Goal: Task Accomplishment & Management: Complete application form

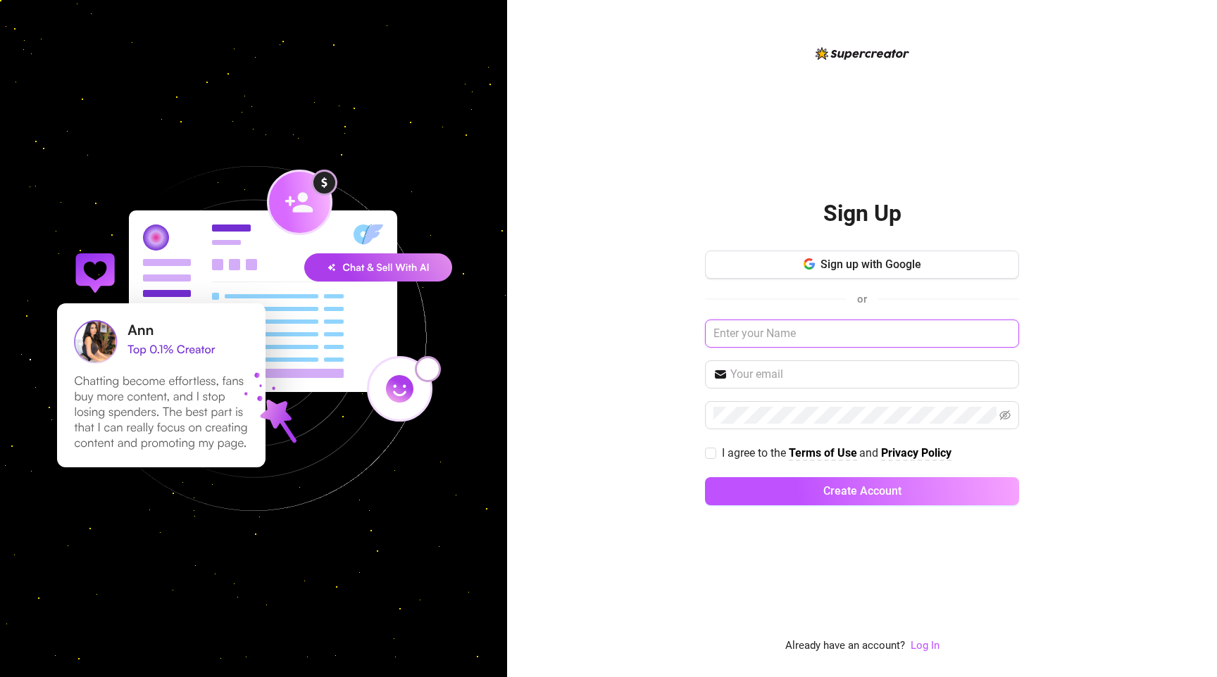
click at [769, 332] on input "text" at bounding box center [862, 334] width 314 height 28
type input "Analina"
type input "[EMAIL_ADDRESS][DOMAIN_NAME]"
click at [713, 459] on label "I agree to the Terms of Use and Privacy Policy" at bounding box center [831, 453] width 252 height 18
click at [713, 458] on input "I agree to the Terms of Use and Privacy Policy" at bounding box center [710, 453] width 10 height 10
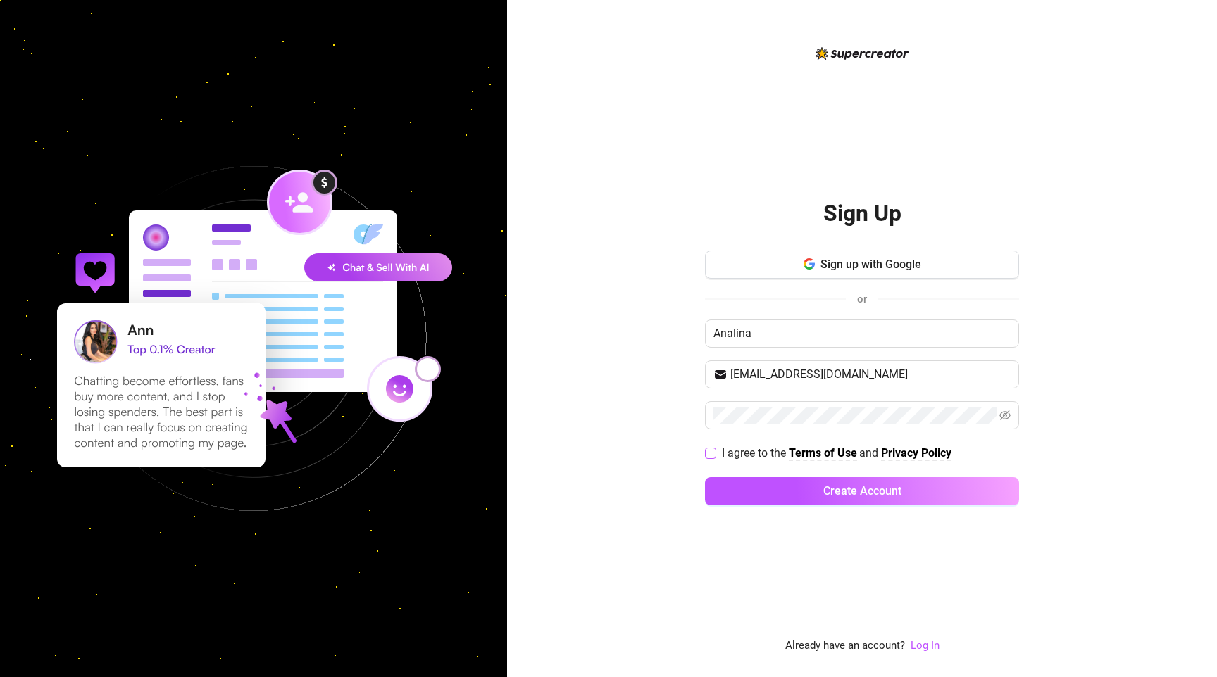
checkbox input "true"
click at [776, 487] on button "Create Account" at bounding box center [862, 491] width 314 height 28
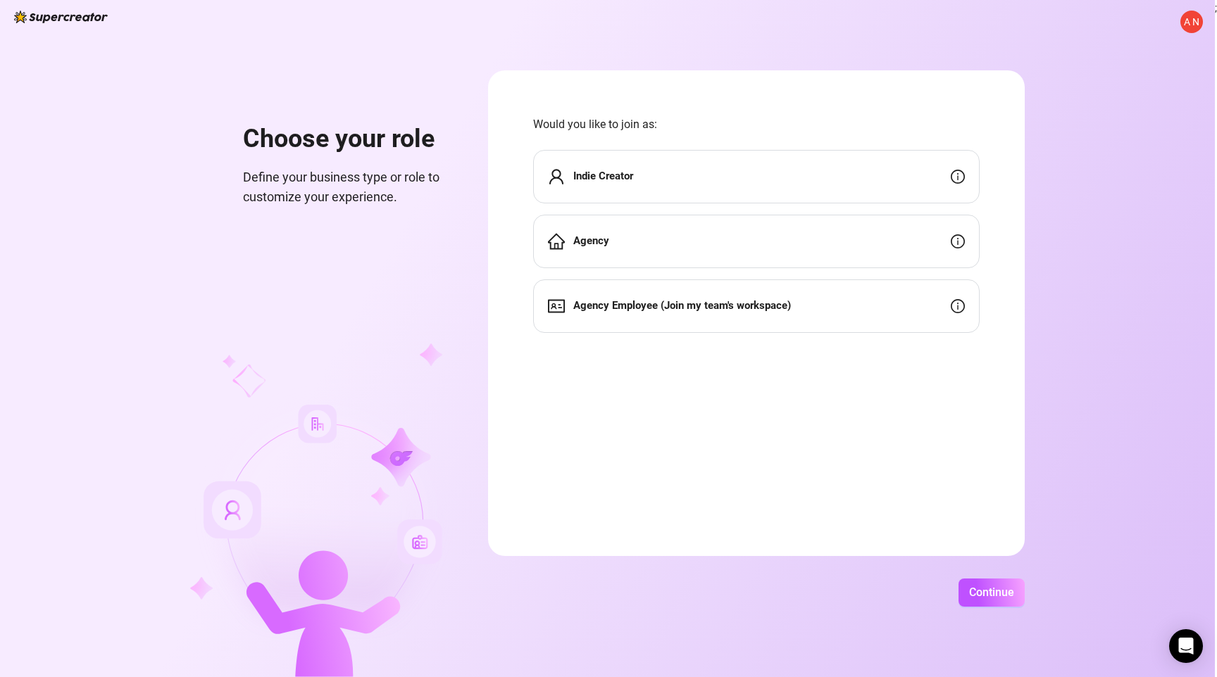
click at [886, 181] on div "Indie Creator" at bounding box center [756, 177] width 446 height 54
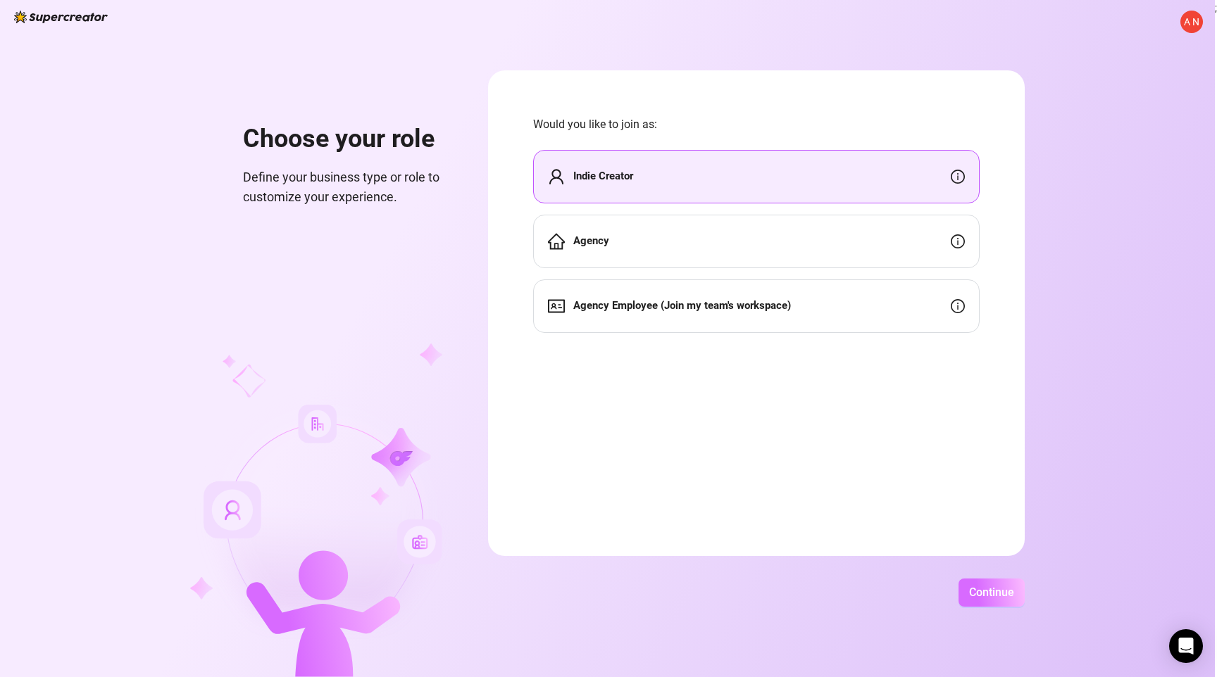
click at [997, 590] on span "Continue" at bounding box center [991, 592] width 45 height 13
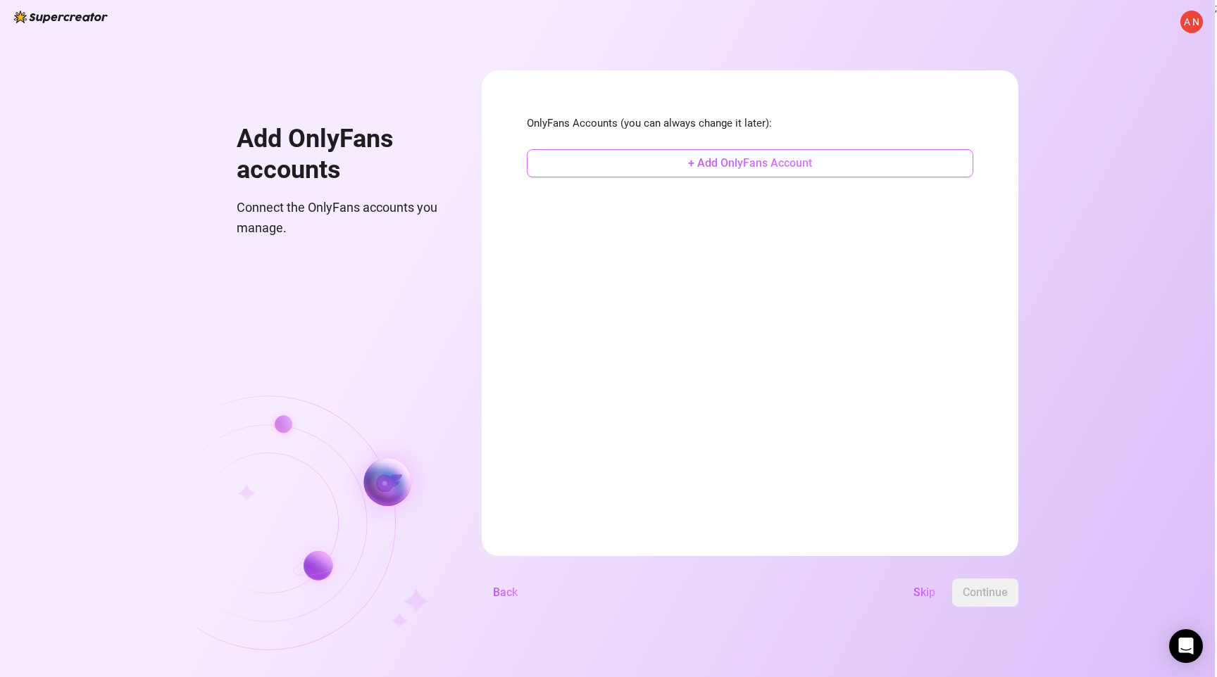
click at [724, 151] on button "+ Add OnlyFans Account" at bounding box center [750, 163] width 446 height 28
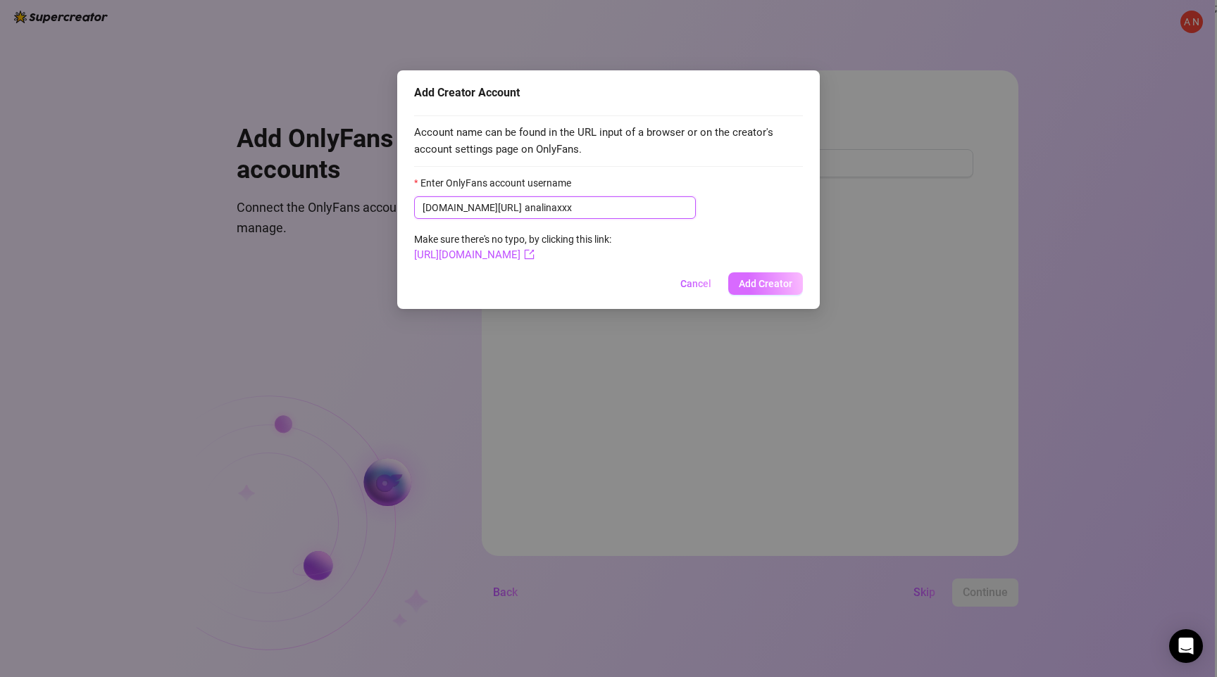
type input "analinaxxx"
click at [753, 286] on span "Add Creator" at bounding box center [766, 283] width 54 height 11
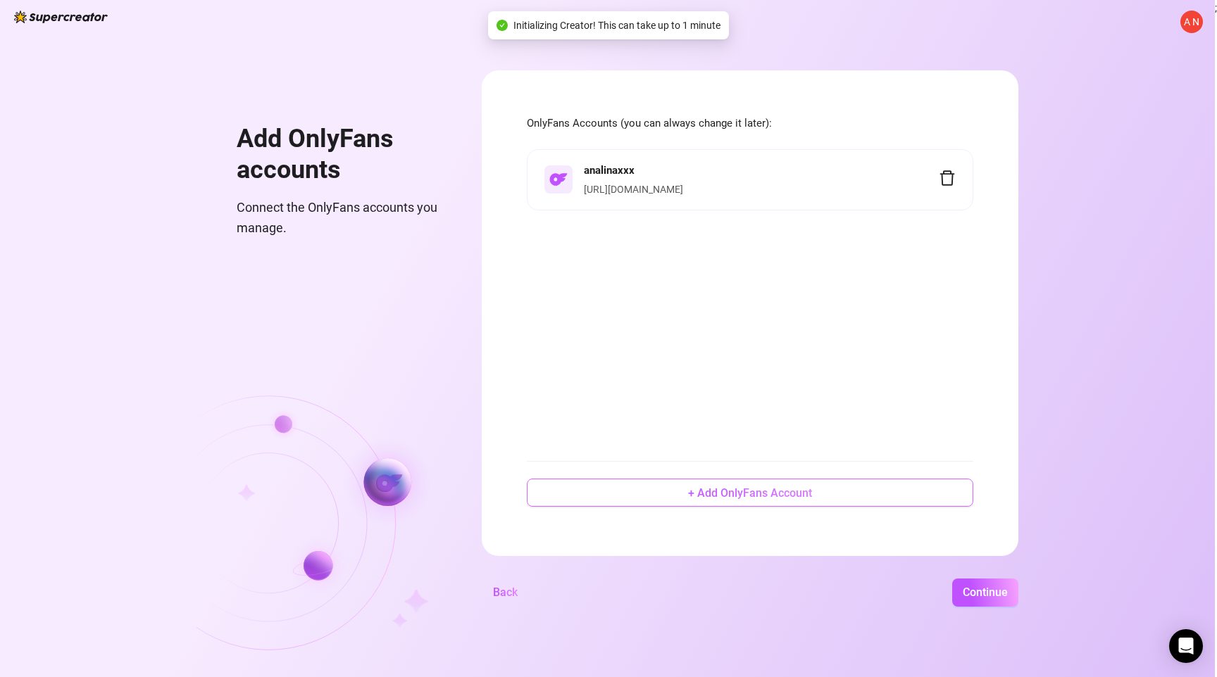
click at [716, 506] on button "+ Add OnlyFans Account" at bounding box center [750, 493] width 446 height 28
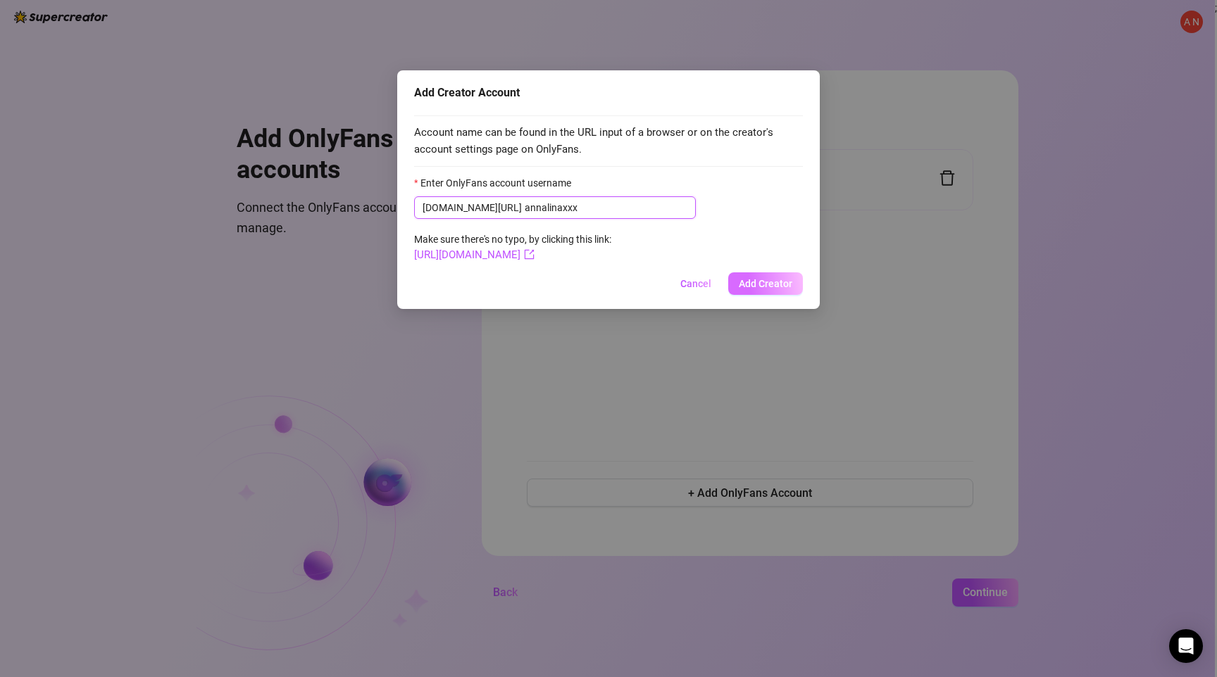
type input "annalinaxxx"
click at [734, 282] on button "Add Creator" at bounding box center [765, 284] width 75 height 23
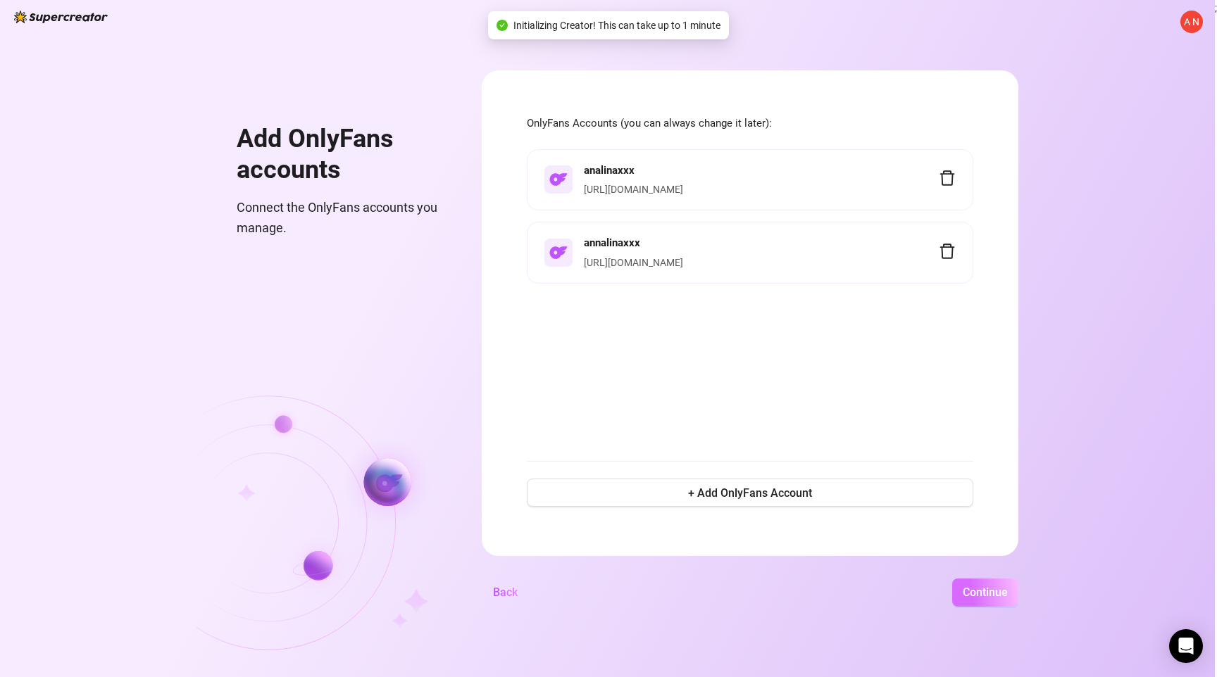
click at [983, 600] on button "Continue" at bounding box center [985, 593] width 66 height 28
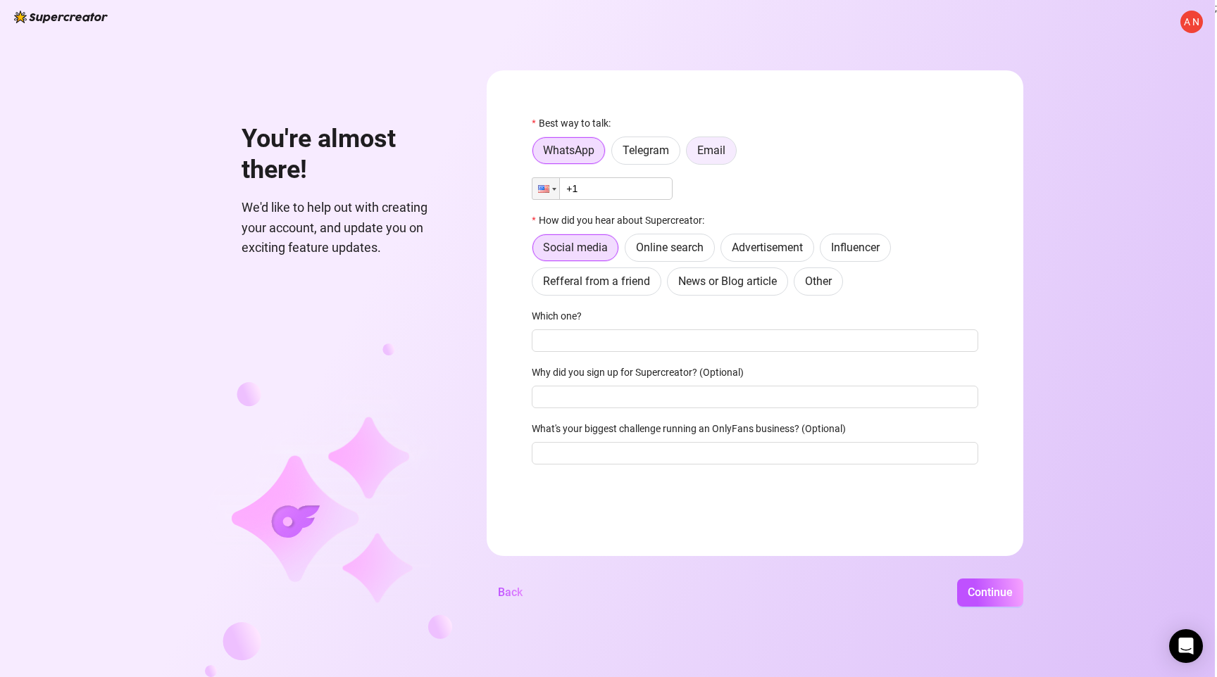
click at [711, 143] on label "Email" at bounding box center [711, 151] width 51 height 28
click at [690, 154] on input "Email" at bounding box center [690, 154] width 0 height 0
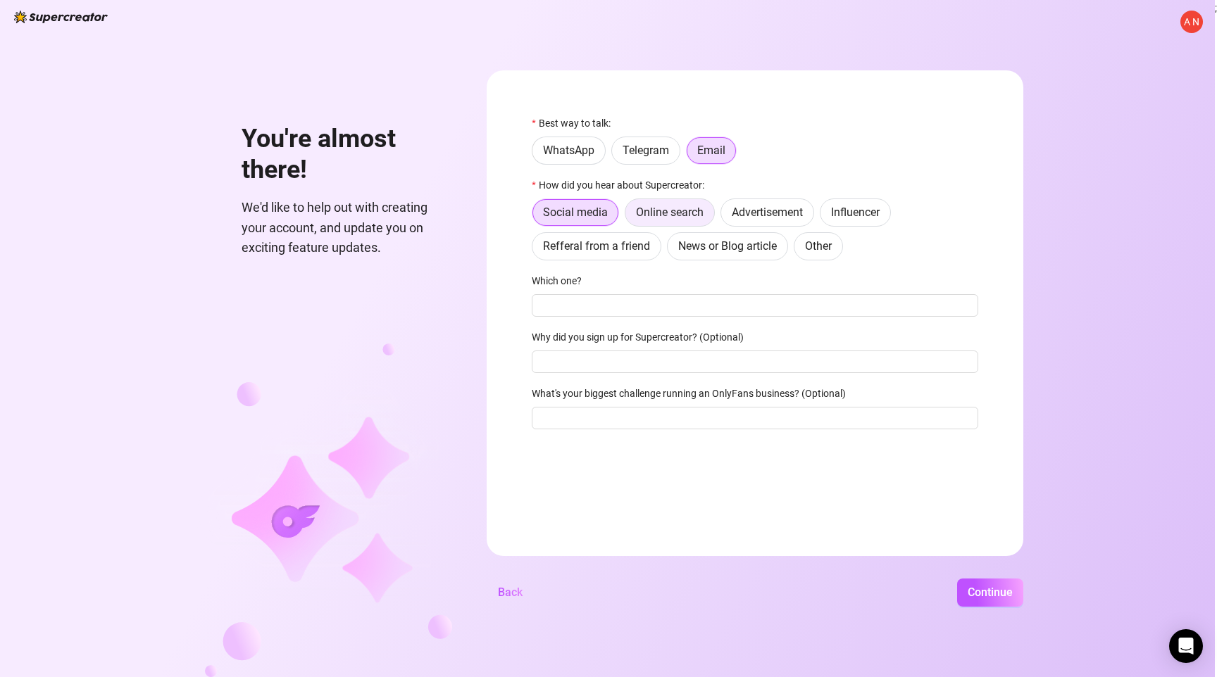
click at [665, 208] on span "Online search" at bounding box center [670, 212] width 68 height 13
click at [629, 216] on input "Online search" at bounding box center [629, 216] width 0 height 0
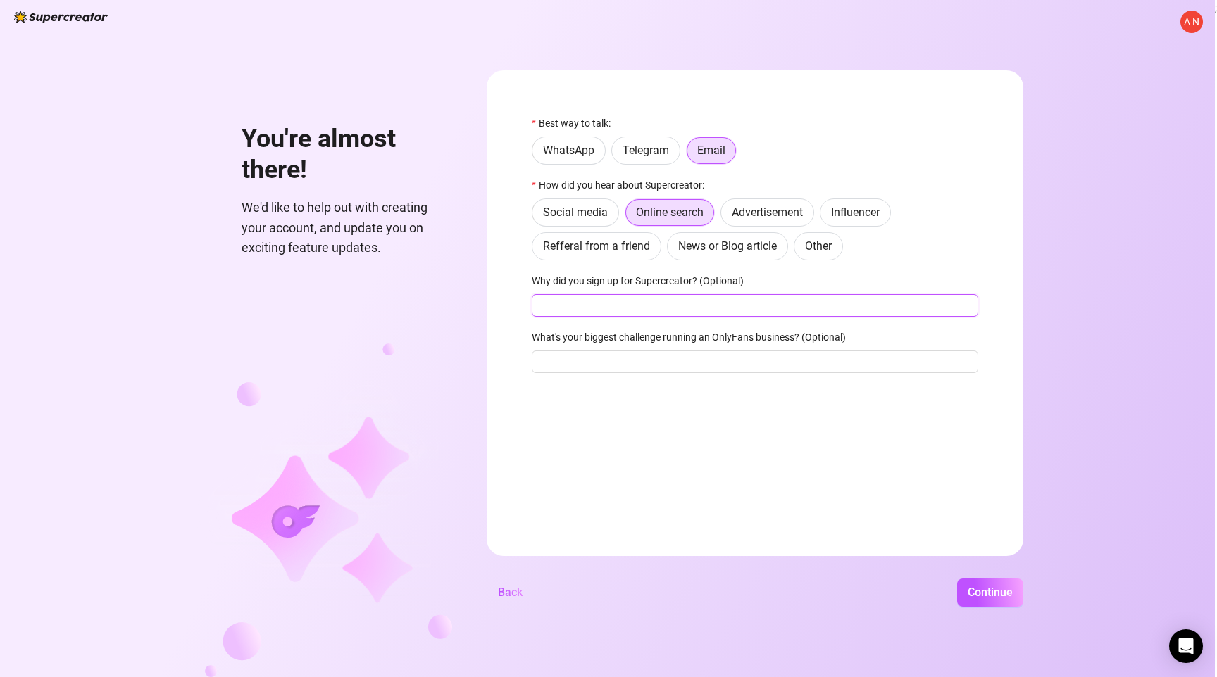
click at [587, 301] on input "Why did you sign up for Supercreator? (Optional)" at bounding box center [755, 305] width 446 height 23
click at [578, 372] on input "What's your biggest challenge running an OnlyFans business? (Optional)" at bounding box center [755, 362] width 446 height 23
click at [994, 586] on span "Continue" at bounding box center [990, 592] width 45 height 13
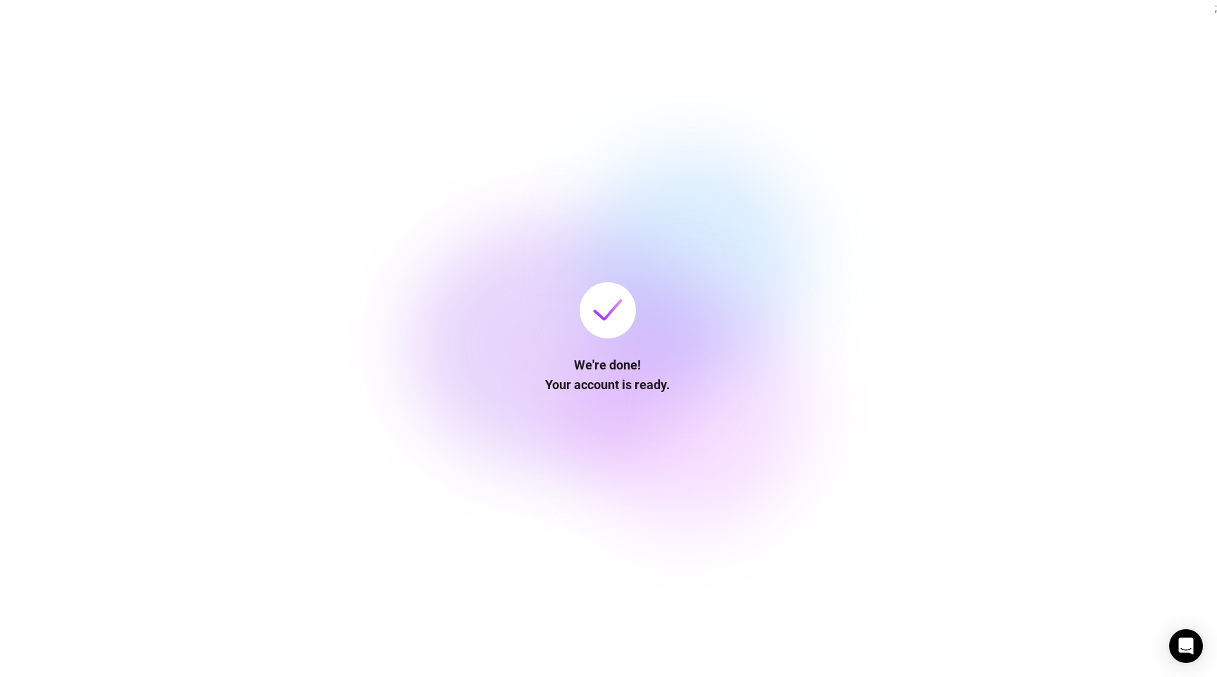
click at [705, 191] on div at bounding box center [691, 264] width 229 height 229
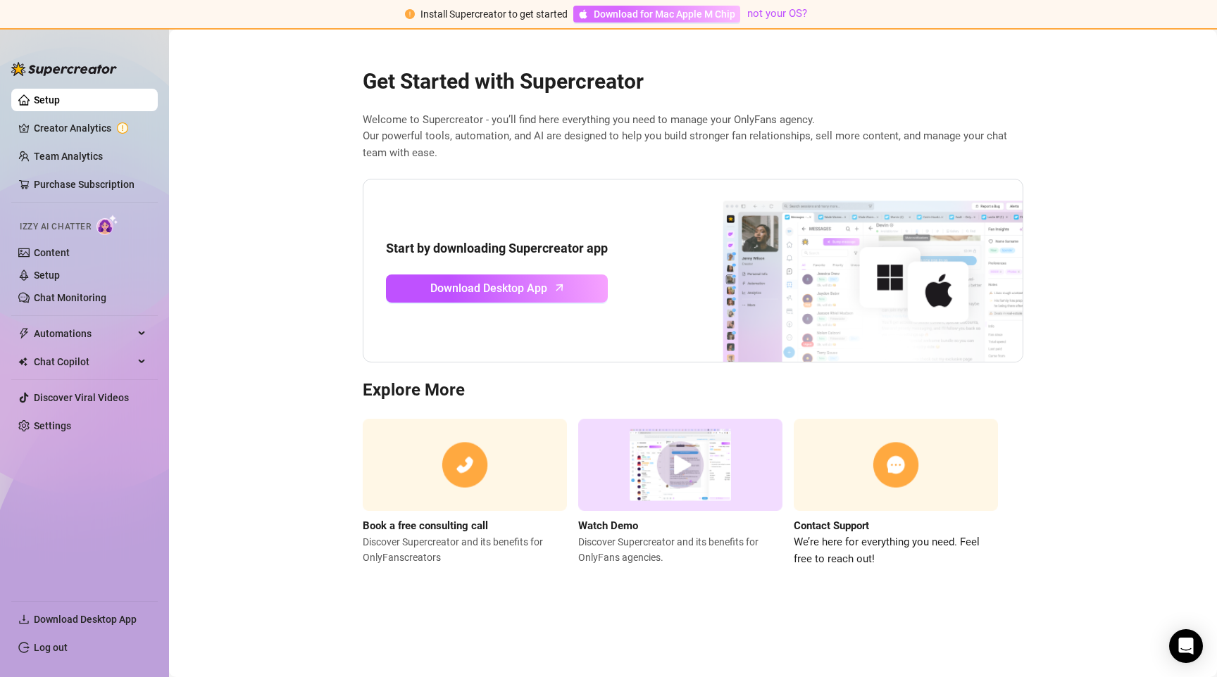
click at [698, 11] on span "Download for Mac Apple M Chip" at bounding box center [665, 13] width 142 height 15
